Goal: Task Accomplishment & Management: Use online tool/utility

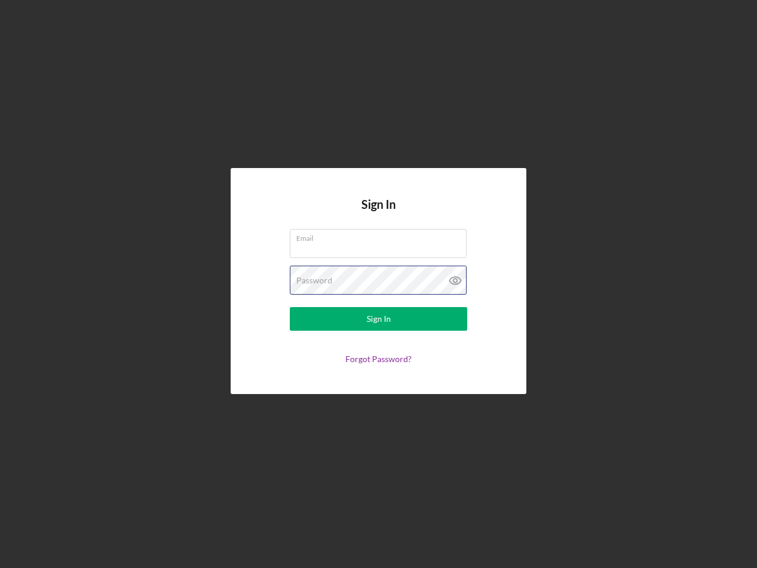
click at [379, 284] on div "Password" at bounding box center [378, 281] width 177 height 30
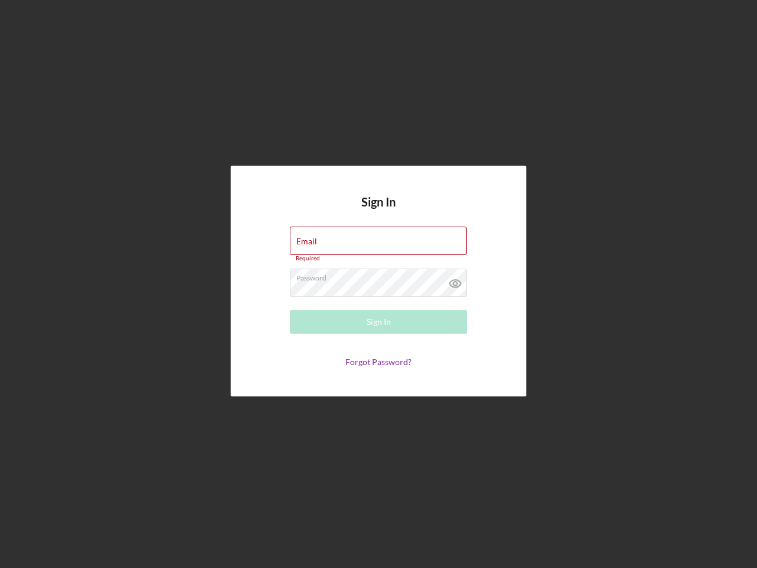
click at [456, 280] on icon at bounding box center [456, 284] width 30 height 30
